Goal: Task Accomplishment & Management: Use online tool/utility

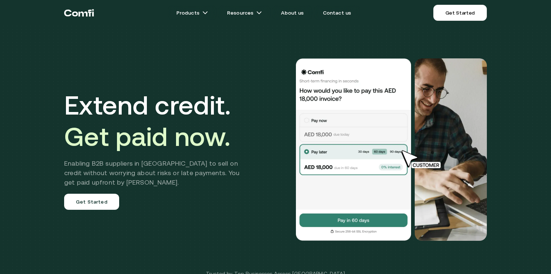
click at [412, 155] on img at bounding box center [422, 159] width 53 height 20
click at [309, 44] on div "Extend credit. Get paid now. Enabling B2B suppliers in [GEOGRAPHIC_DATA] to sel…" at bounding box center [276, 149] width 438 height 241
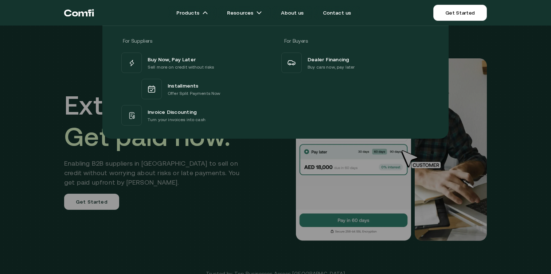
click at [193, 188] on div at bounding box center [275, 163] width 551 height 274
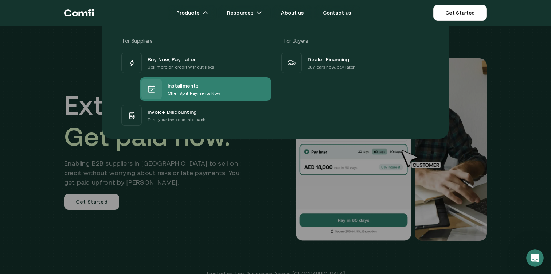
click at [185, 93] on p "Offer Split Payments Now" at bounding box center [194, 93] width 53 height 7
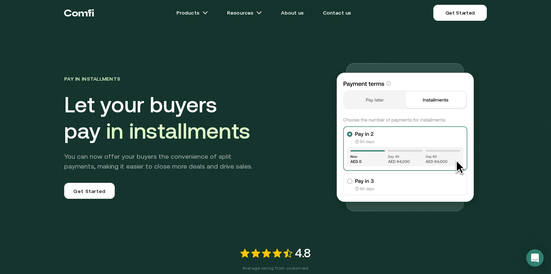
drag, startPoint x: 450, startPoint y: 164, endPoint x: 175, endPoint y: 126, distance: 277.5
click at [96, 191] on span "Get Started" at bounding box center [89, 191] width 32 height 9
click at [498, 40] on div "Pay in Installments Let your buyers pay in installments You can now offer your …" at bounding box center [275, 158] width 551 height 317
